Goal: Task Accomplishment & Management: Manage account settings

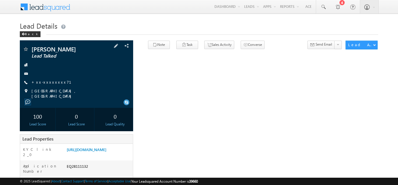
click at [42, 85] on div "[PERSON_NAME] Lead Talked +xx-xxxxxxxx71" at bounding box center [77, 72] width 108 height 52
click at [44, 83] on link "+xx-xxxxxxxx71" at bounding box center [54, 81] width 47 height 5
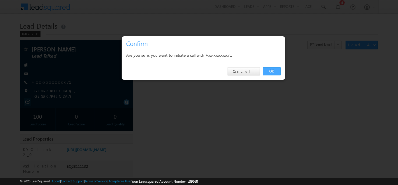
click at [270, 70] on link "OK" at bounding box center [272, 71] width 18 height 8
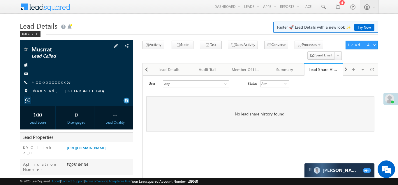
click at [41, 82] on link "+xx-xxxxxxxx58" at bounding box center [51, 81] width 41 height 5
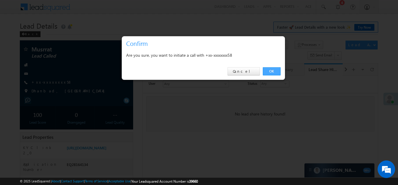
click at [269, 71] on link "OK" at bounding box center [272, 71] width 18 height 8
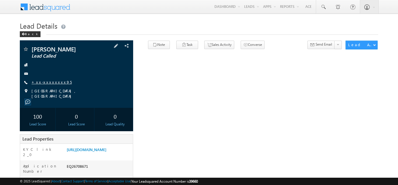
click at [44, 82] on link "+xx-xxxxxxxx95" at bounding box center [51, 81] width 40 height 5
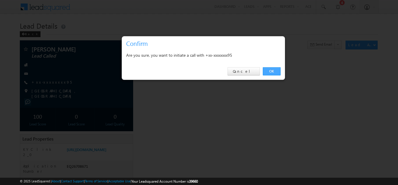
click at [272, 70] on link "OK" at bounding box center [272, 71] width 18 height 8
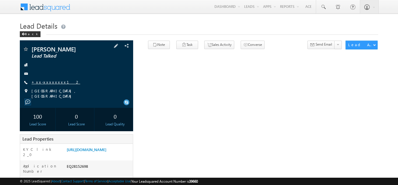
click at [45, 80] on link "+xx-xxxxxxxx12" at bounding box center [55, 81] width 49 height 5
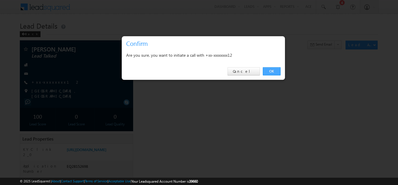
click at [271, 70] on link "OK" at bounding box center [272, 71] width 18 height 8
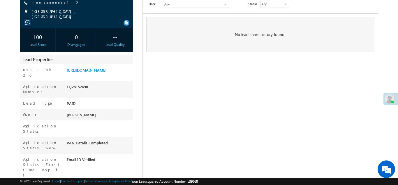
scroll to position [96, 0]
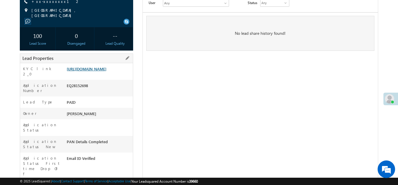
click at [99, 71] on link "https://angelbroking1-pk3em7sa.customui-test.leadsquared.com?leadId=0d5221b6-88…" at bounding box center [87, 68] width 40 height 5
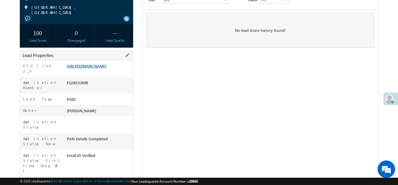
scroll to position [117, 0]
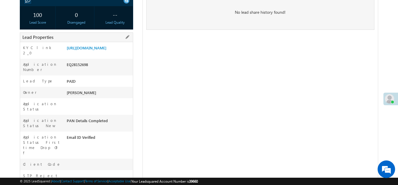
copy div "EQ28152698"
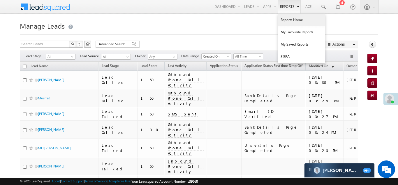
click at [291, 20] on link "Reports Home" at bounding box center [302, 20] width 47 height 12
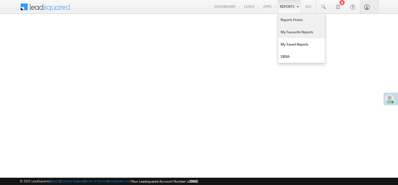
click at [291, 30] on link "My Favourite Reports" at bounding box center [302, 32] width 47 height 12
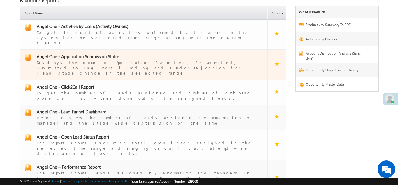
scroll to position [36, 0]
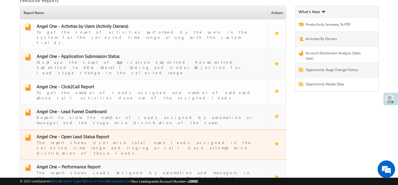
click at [72, 133] on span "Angel One - Open Lead Status Report" at bounding box center [73, 136] width 73 height 6
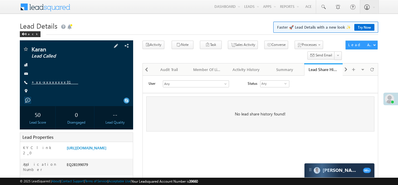
click at [52, 83] on link "+xx-xxxxxxxx31" at bounding box center [54, 81] width 47 height 5
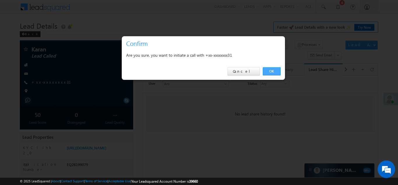
click at [270, 70] on link "OK" at bounding box center [272, 71] width 18 height 8
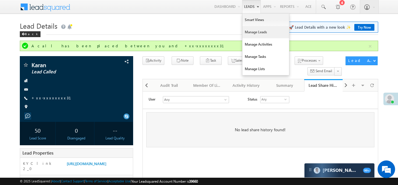
click at [248, 32] on link "Manage Leads" at bounding box center [266, 32] width 47 height 12
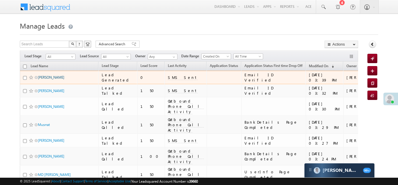
click at [48, 78] on link "Bhagirathi Badatya" at bounding box center [51, 77] width 27 height 4
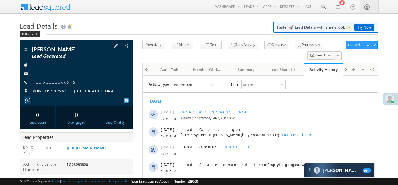
click at [46, 83] on link "+xx-xxxxxxxx06" at bounding box center [52, 81] width 43 height 5
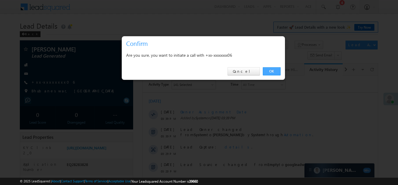
click at [269, 69] on link "OK" at bounding box center [272, 71] width 18 height 8
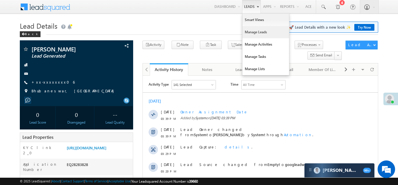
click at [253, 32] on link "Manage Leads" at bounding box center [266, 32] width 47 height 12
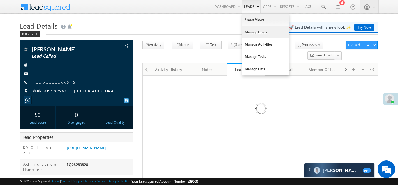
click at [252, 30] on link "Manage Leads" at bounding box center [266, 32] width 47 height 12
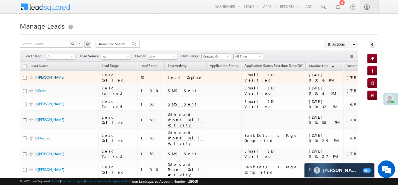
click at [47, 78] on link "[PERSON_NAME]" at bounding box center [51, 77] width 27 height 4
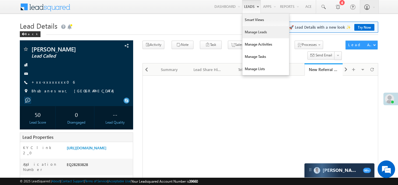
click at [255, 31] on link "Manage Leads" at bounding box center [266, 32] width 47 height 12
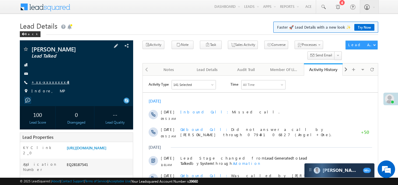
click at [48, 80] on link "+xx-xxxxxxxx43" at bounding box center [50, 81] width 38 height 5
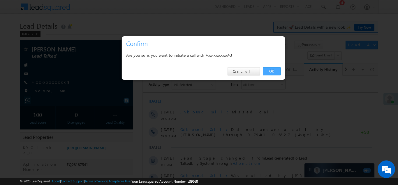
click at [270, 70] on link "OK" at bounding box center [272, 71] width 18 height 8
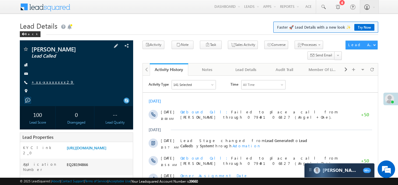
click at [47, 81] on link "+xx-xxxxxxxx29" at bounding box center [52, 81] width 43 height 5
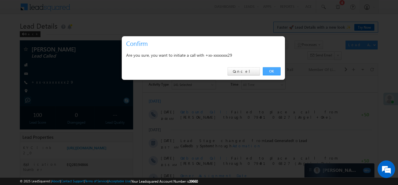
click at [271, 69] on link "OK" at bounding box center [272, 71] width 18 height 8
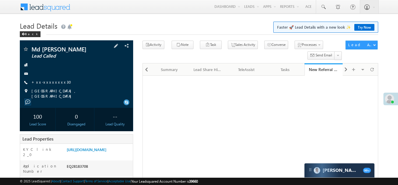
click at [49, 84] on span "+xx-xxxxxxxx30" at bounding box center [52, 82] width 43 height 6
click at [52, 80] on link "+xx-xxxxxxxx30" at bounding box center [52, 81] width 43 height 5
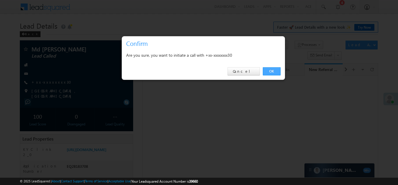
click at [272, 71] on link "OK" at bounding box center [272, 71] width 18 height 8
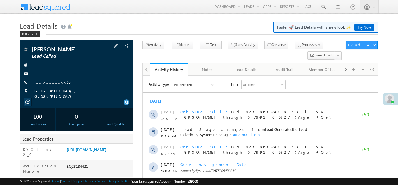
click at [51, 82] on link "+xx-xxxxxxxx55" at bounding box center [50, 81] width 39 height 5
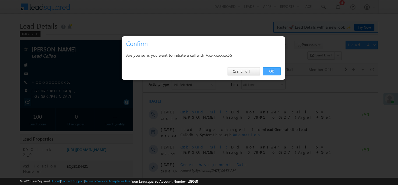
click at [268, 71] on link "OK" at bounding box center [272, 71] width 18 height 8
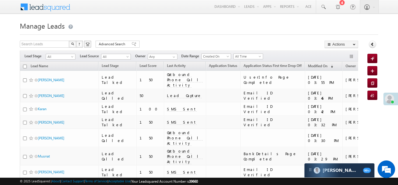
click at [48, 96] on div "Disengaged" at bounding box center [45, 100] width 41 height 10
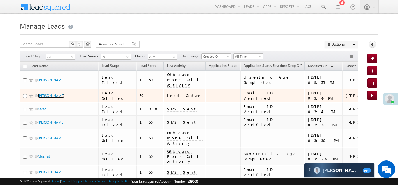
click at [48, 96] on link "Bhagirathi Badatya" at bounding box center [51, 95] width 27 height 4
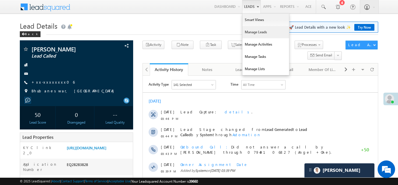
click at [252, 34] on link "Manage Leads" at bounding box center [266, 32] width 47 height 12
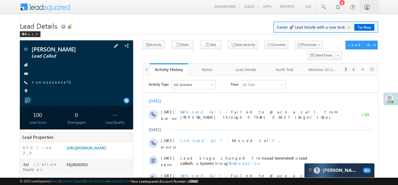
click at [51, 79] on div "[PERSON_NAME] Lead Called +xx-xxxxxxxx71" at bounding box center [77, 71] width 108 height 51
click at [51, 83] on link "+xx-xxxxxxxx71" at bounding box center [54, 81] width 47 height 5
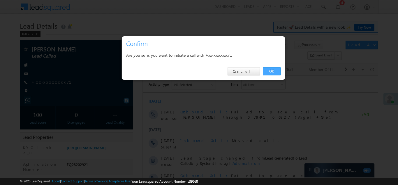
click at [272, 72] on link "OK" at bounding box center [272, 71] width 18 height 8
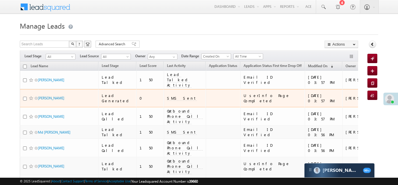
click at [44, 95] on div "Chetan Sharma" at bounding box center [59, 99] width 73 height 8
click at [45, 96] on link "Chetan Sharma" at bounding box center [51, 98] width 27 height 4
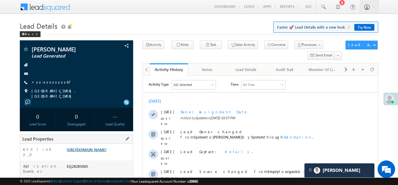
click at [100, 149] on link "https://angelbroking1-pk3em7sa.customui-test.leadsquared.com?leadId=7c406c8f-61…" at bounding box center [87, 149] width 40 height 5
click at [51, 79] on link "+xx-xxxxxxxx67" at bounding box center [50, 81] width 39 height 5
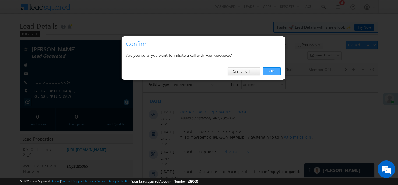
click at [273, 69] on link "OK" at bounding box center [272, 71] width 18 height 8
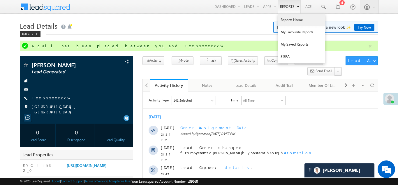
click at [292, 20] on link "Reports Home" at bounding box center [302, 20] width 47 height 12
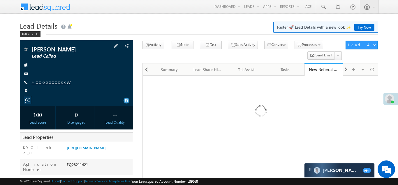
click at [52, 82] on link "+xx-xxxxxxxx37" at bounding box center [51, 81] width 40 height 5
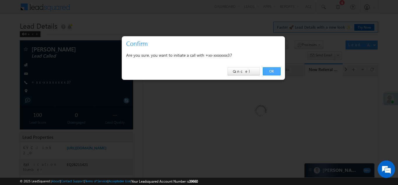
click at [272, 70] on link "OK" at bounding box center [272, 71] width 18 height 8
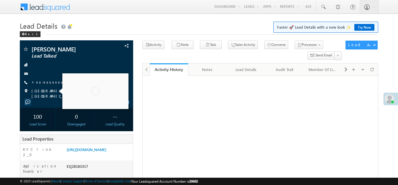
click at [43, 83] on link "+xx-xxxxxxxx44" at bounding box center [49, 81] width 36 height 5
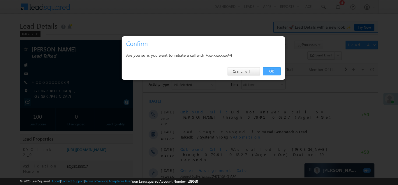
click at [269, 72] on link "OK" at bounding box center [272, 71] width 18 height 8
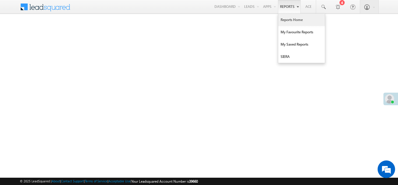
click at [291, 20] on link "Reports Home" at bounding box center [302, 20] width 47 height 12
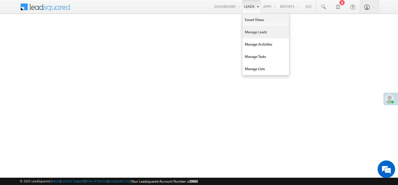
click at [254, 32] on link "Manage Leads" at bounding box center [266, 32] width 47 height 12
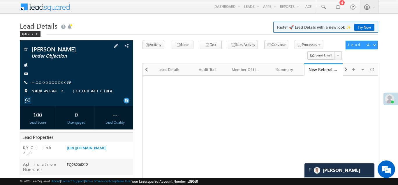
click at [53, 82] on link "+xx-xxxxxxxx39" at bounding box center [51, 81] width 41 height 5
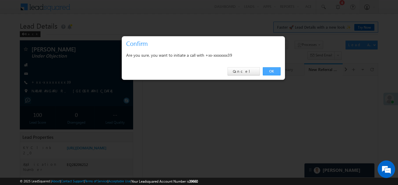
click at [267, 72] on link "OK" at bounding box center [272, 71] width 18 height 8
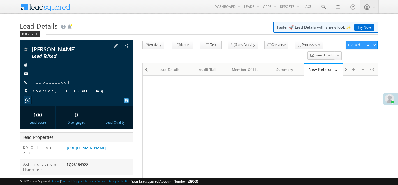
click at [45, 82] on link "+xx-xxxxxxxx43" at bounding box center [50, 81] width 38 height 5
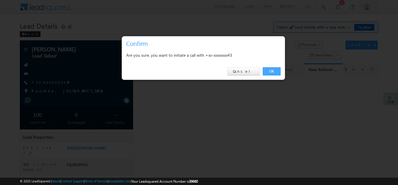
click at [269, 70] on link "OK" at bounding box center [272, 71] width 18 height 8
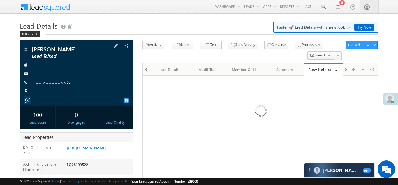
click at [47, 82] on link "+xx-xxxxxxxx55" at bounding box center [50, 81] width 39 height 5
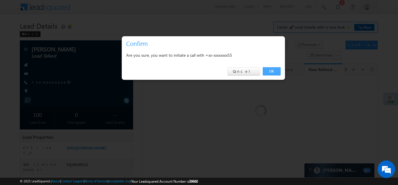
click at [269, 71] on link "OK" at bounding box center [272, 71] width 18 height 8
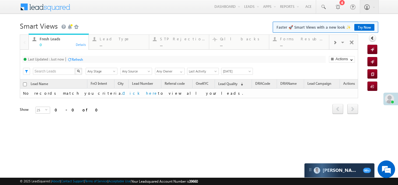
click at [333, 43] on span at bounding box center [334, 42] width 3 height 5
click at [294, 37] on div "Coded Today" at bounding box center [303, 38] width 45 height 5
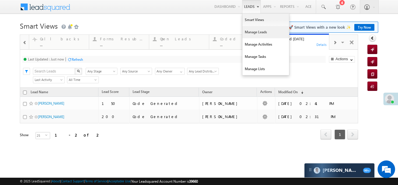
click at [250, 32] on link "Manage Leads" at bounding box center [266, 32] width 47 height 12
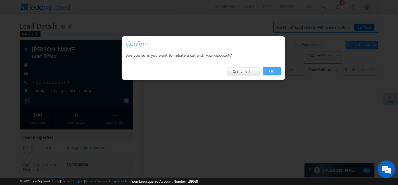
click at [271, 72] on link "OK" at bounding box center [272, 71] width 18 height 8
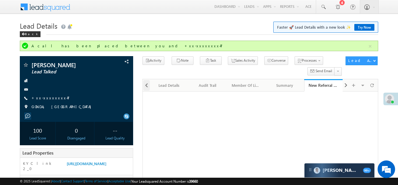
click at [146, 87] on span at bounding box center [146, 85] width 3 height 10
click at [146, 87] on div at bounding box center [146, 84] width 7 height 11
click at [172, 87] on div "Activity History" at bounding box center [169, 85] width 29 height 7
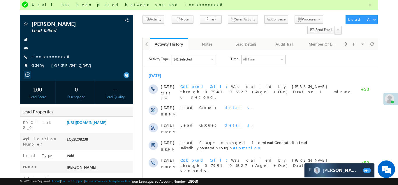
scroll to position [75, 0]
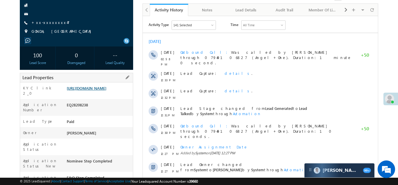
click at [97, 90] on link "https://angelbroking1-pk3em7sa.customui-test.leadsquared.com?leadId=b87fd55f-67…" at bounding box center [87, 87] width 40 height 5
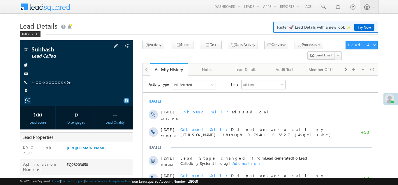
click at [44, 81] on link "+xx-xxxxxxxx69" at bounding box center [51, 81] width 40 height 5
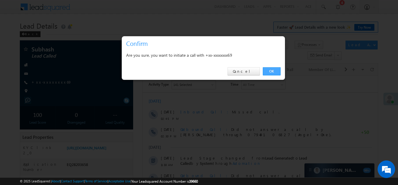
click at [272, 69] on link "OK" at bounding box center [272, 71] width 18 height 8
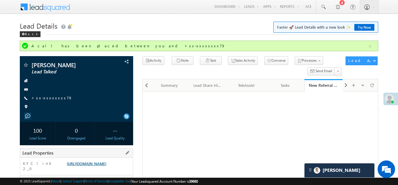
click at [97, 166] on link "https://angelbroking1-pk3em7sa.customui-test.leadsquared.com?leadId=b6a90d0d-1f…" at bounding box center [87, 163] width 40 height 5
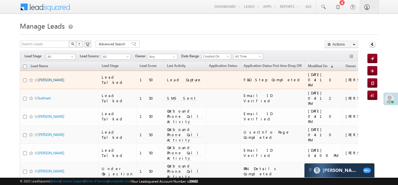
click at [43, 78] on link "[PERSON_NAME]" at bounding box center [51, 80] width 27 height 4
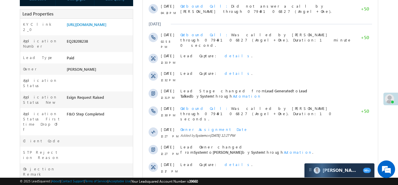
scroll to position [128, 0]
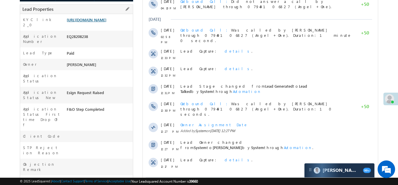
click at [99, 22] on link "https://angelbroking1-pk3em7sa.customui-test.leadsquared.com?leadId=b87fd55f-67…" at bounding box center [87, 19] width 40 height 5
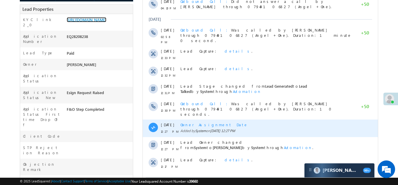
scroll to position [0, 0]
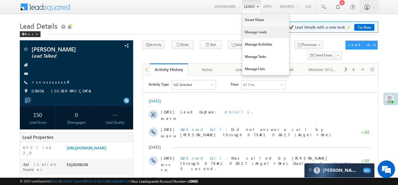
click at [249, 30] on link "Manage Leads" at bounding box center [266, 32] width 47 height 12
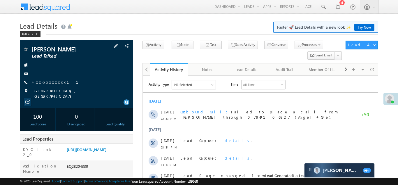
click at [47, 81] on link "+xx-xxxxxxxx11" at bounding box center [58, 81] width 54 height 5
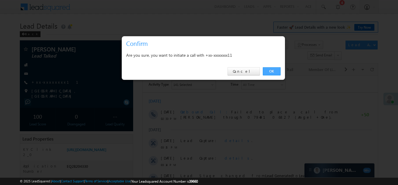
click at [267, 69] on link "OK" at bounding box center [272, 71] width 18 height 8
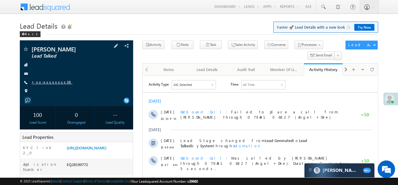
click at [49, 82] on link "+xx-xxxxxxxx38" at bounding box center [51, 81] width 41 height 5
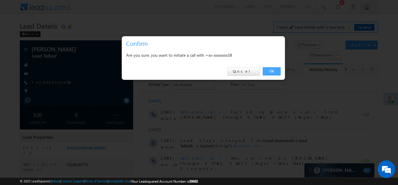
click at [270, 71] on link "OK" at bounding box center [272, 71] width 18 height 8
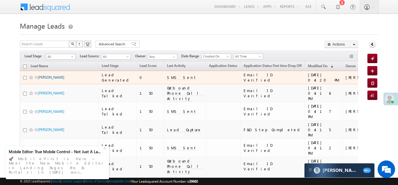
click at [46, 78] on link "Mukesh Melgandi" at bounding box center [51, 77] width 27 height 4
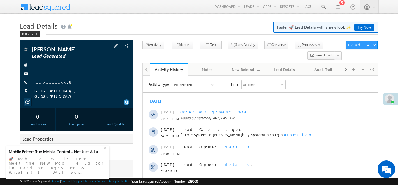
click at [43, 81] on link "+xx-xxxxxxxx78" at bounding box center [51, 81] width 41 height 5
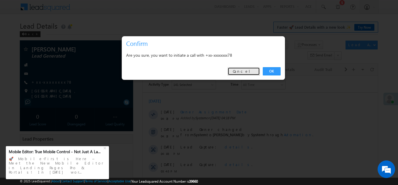
click at [249, 71] on link "Cancel" at bounding box center [244, 71] width 32 height 8
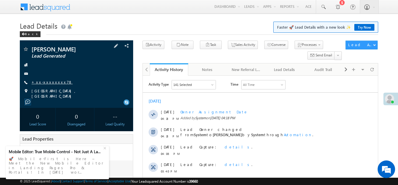
click at [48, 81] on link "+xx-xxxxxxxx78" at bounding box center [51, 81] width 41 height 5
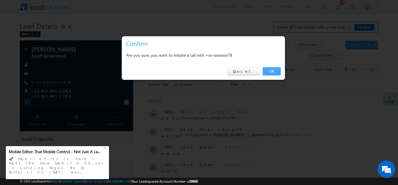
click at [270, 72] on link "OK" at bounding box center [272, 71] width 18 height 8
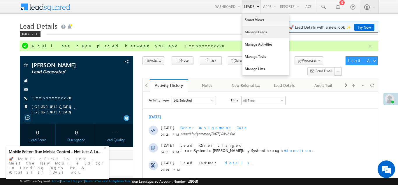
click at [250, 31] on link "Manage Leads" at bounding box center [266, 32] width 47 height 12
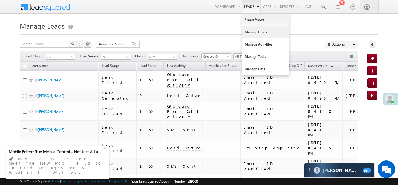
click at [251, 33] on link "Manage Leads" at bounding box center [266, 32] width 47 height 12
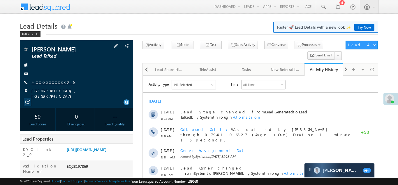
click at [48, 83] on link "+xx-xxxxxxxx06" at bounding box center [52, 81] width 43 height 5
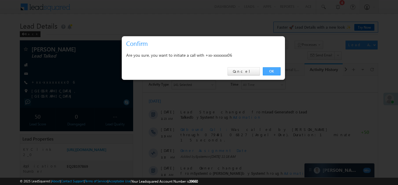
click at [270, 72] on link "OK" at bounding box center [272, 71] width 18 height 8
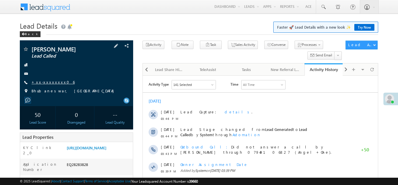
click at [47, 81] on link "+xx-xxxxxxxx06" at bounding box center [52, 81] width 43 height 5
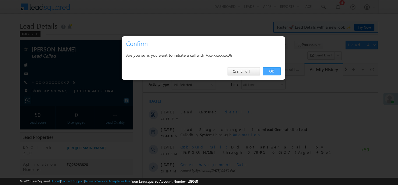
click at [270, 72] on link "OK" at bounding box center [272, 71] width 18 height 8
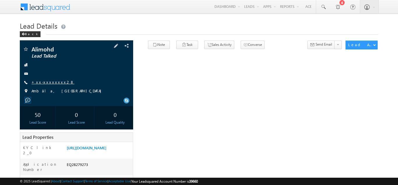
click at [43, 84] on link "+xx-xxxxxxxx28" at bounding box center [52, 81] width 43 height 5
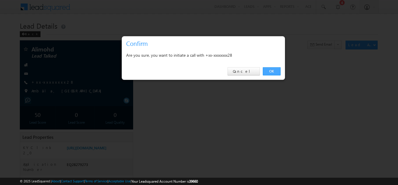
click at [270, 73] on link "OK" at bounding box center [272, 71] width 18 height 8
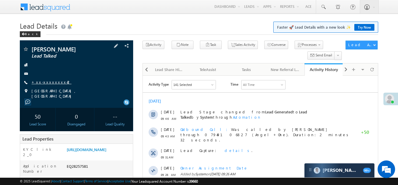
click at [45, 81] on link "+xx-xxxxxxxx42" at bounding box center [51, 81] width 40 height 5
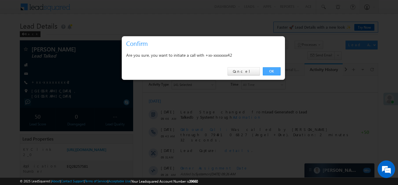
click at [270, 71] on link "OK" at bounding box center [272, 71] width 18 height 8
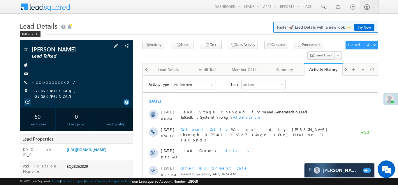
click at [45, 81] on link "+xx-xxxxxxxx07" at bounding box center [53, 81] width 44 height 5
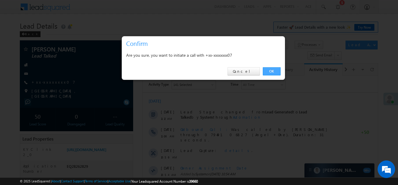
click at [271, 70] on link "OK" at bounding box center [272, 71] width 18 height 8
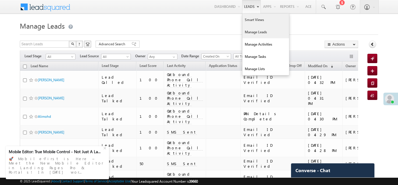
click at [245, 20] on link "Smart Views" at bounding box center [266, 20] width 47 height 12
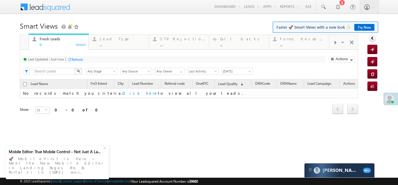
click at [335, 43] on span at bounding box center [334, 42] width 3 height 5
click at [294, 43] on div "..." at bounding box center [303, 44] width 45 height 4
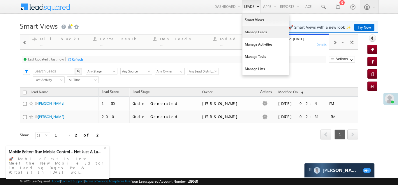
click at [250, 33] on link "Manage Leads" at bounding box center [266, 32] width 47 height 12
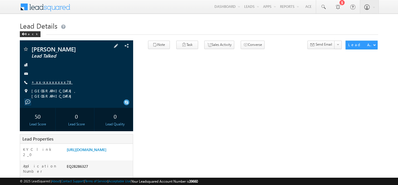
click at [44, 80] on link "+xx-xxxxxxxx78" at bounding box center [51, 81] width 41 height 5
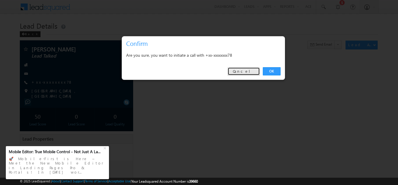
click at [246, 68] on link "Cancel" at bounding box center [244, 71] width 32 height 8
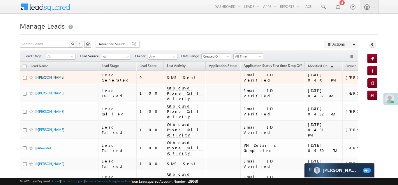
click at [40, 78] on link "[PERSON_NAME]" at bounding box center [51, 77] width 27 height 4
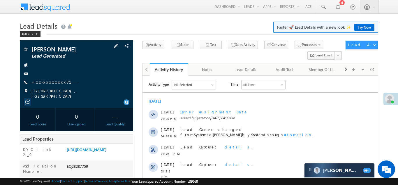
click at [46, 82] on link "+xx-xxxxxxxx71" at bounding box center [54, 81] width 47 height 5
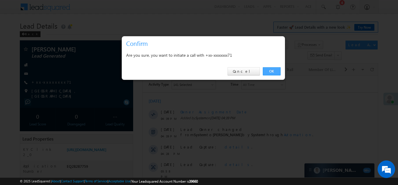
click at [273, 70] on link "OK" at bounding box center [272, 71] width 18 height 8
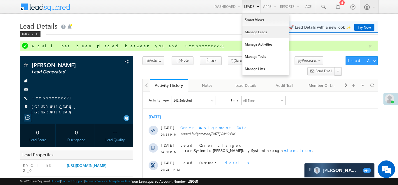
click at [253, 32] on link "Manage Leads" at bounding box center [266, 32] width 47 height 12
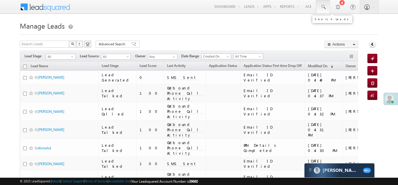
click at [322, 7] on span at bounding box center [324, 7] width 6 height 6
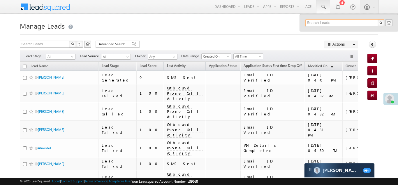
paste input "EQ28152698"
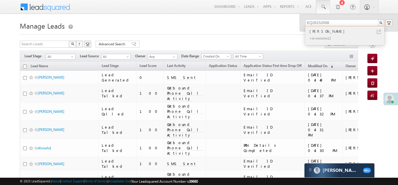
type input "EQ28152698"
click at [310, 29] on div "[PERSON_NAME]" at bounding box center [348, 31] width 78 height 6
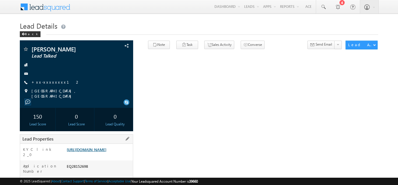
click at [93, 150] on link "[URL][DOMAIN_NAME]" at bounding box center [87, 149] width 40 height 5
